Goal: Find specific page/section: Find specific page/section

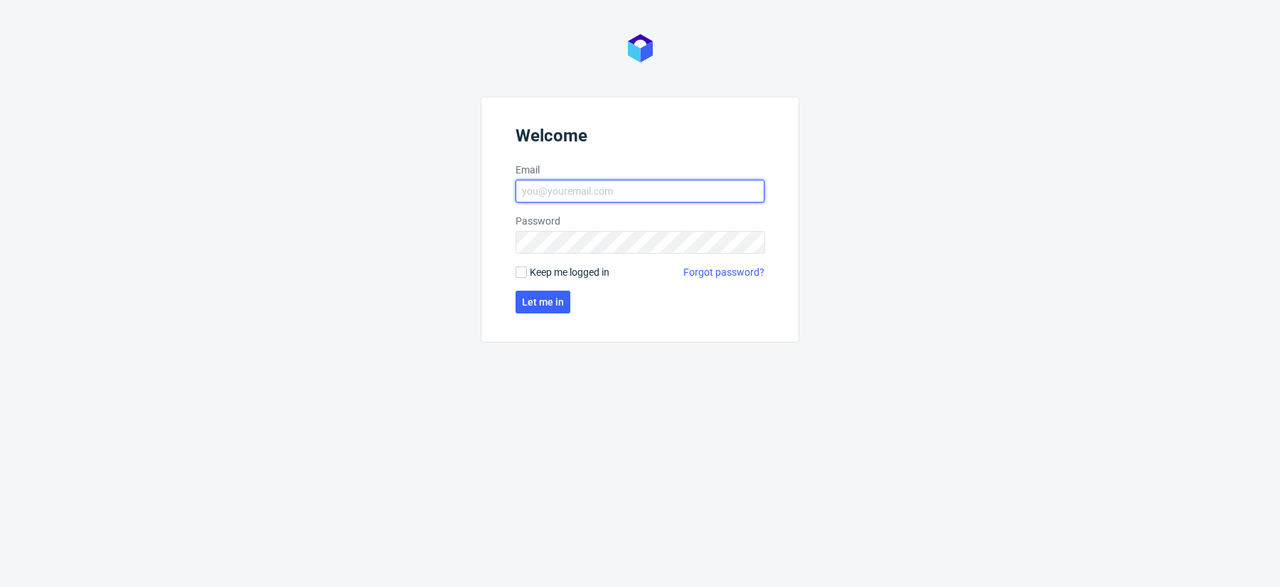
click at [574, 193] on input "Email" at bounding box center [639, 191] width 249 height 23
type input "adam.fabirkiewicz@packhelp.com"
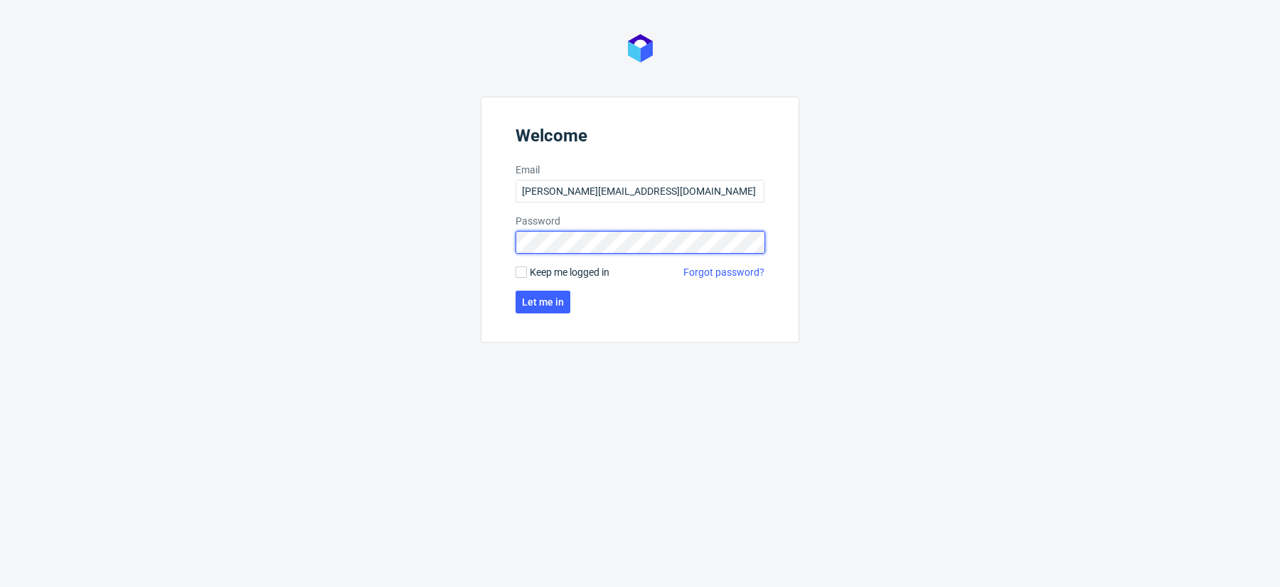
click button "Let me in" at bounding box center [542, 302] width 55 height 23
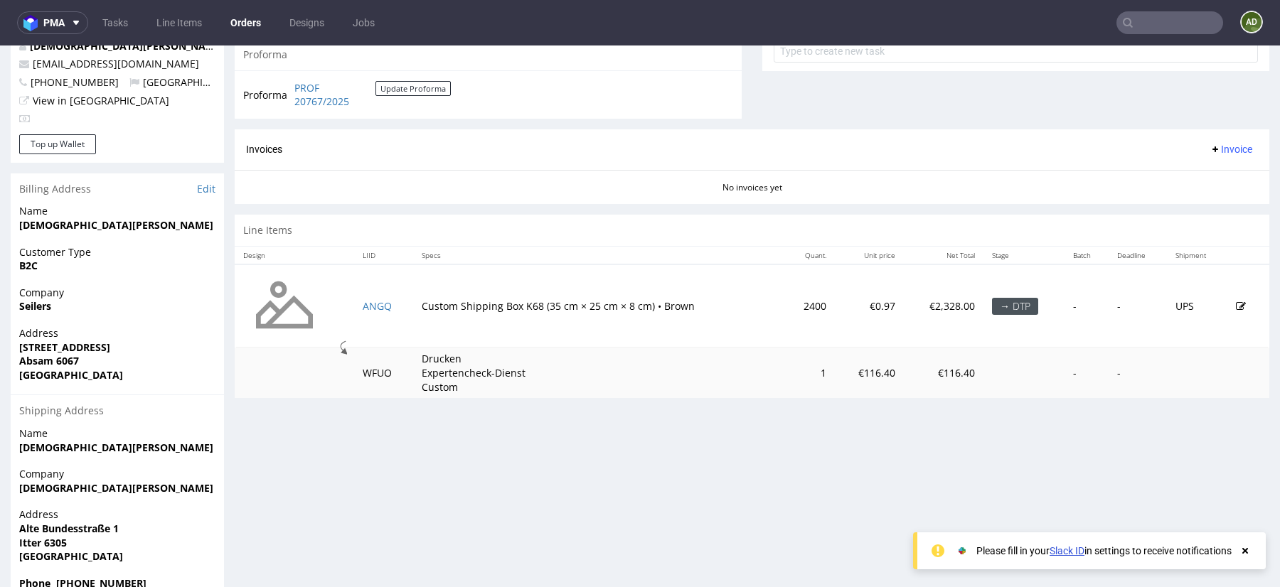
scroll to position [541, 0]
